Goal: Task Accomplishment & Management: Manage account settings

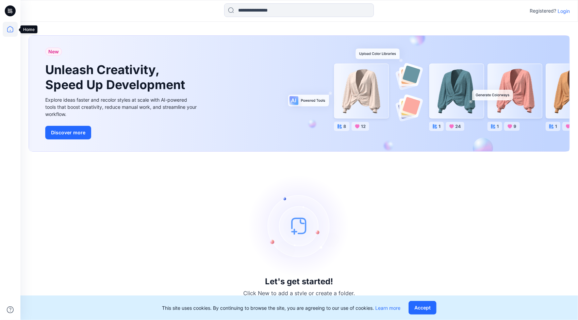
click at [15, 27] on icon at bounding box center [10, 29] width 15 height 15
click at [562, 11] on p "Login" at bounding box center [564, 10] width 12 height 7
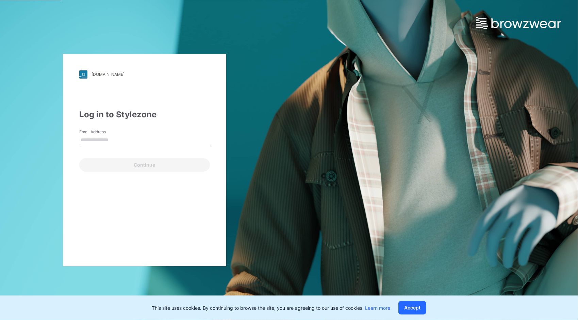
click at [94, 142] on input "Email Address" at bounding box center [144, 140] width 131 height 10
type input "**********"
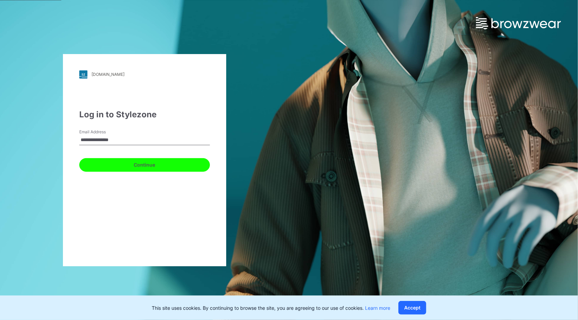
click at [120, 162] on button "Continue" at bounding box center [144, 165] width 131 height 14
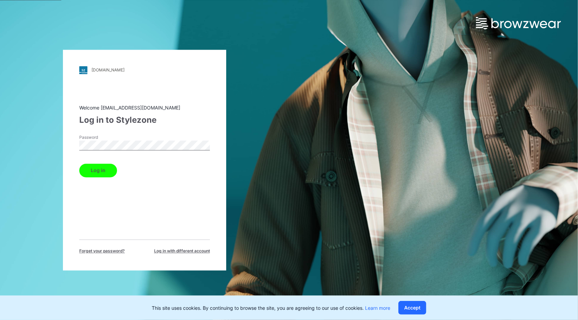
click at [97, 177] on button "Log in" at bounding box center [98, 171] width 38 height 14
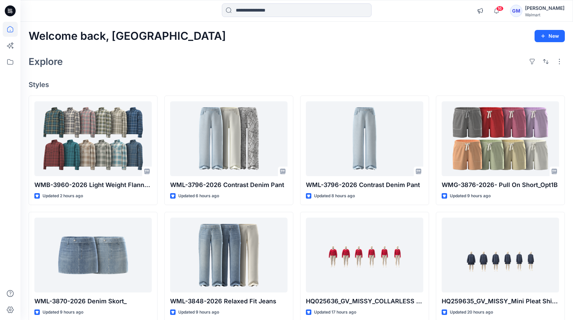
click at [274, 46] on div "Welcome back, Gayan New Explore Styles WMB-3960-2026 Light Weight Flannel LS Sh…" at bounding box center [296, 246] width 552 height 449
